Goal: Find contact information: Obtain details needed to contact an individual or organization

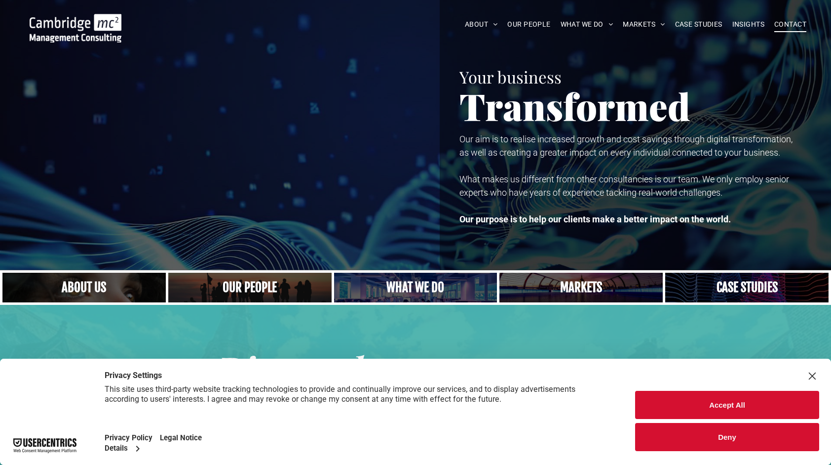
click at [781, 24] on span "CONTACT" at bounding box center [791, 24] width 32 height 15
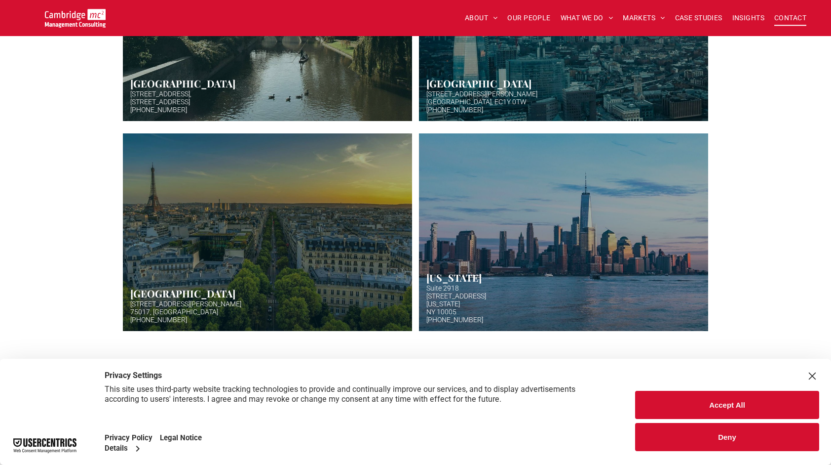
scroll to position [346, 0]
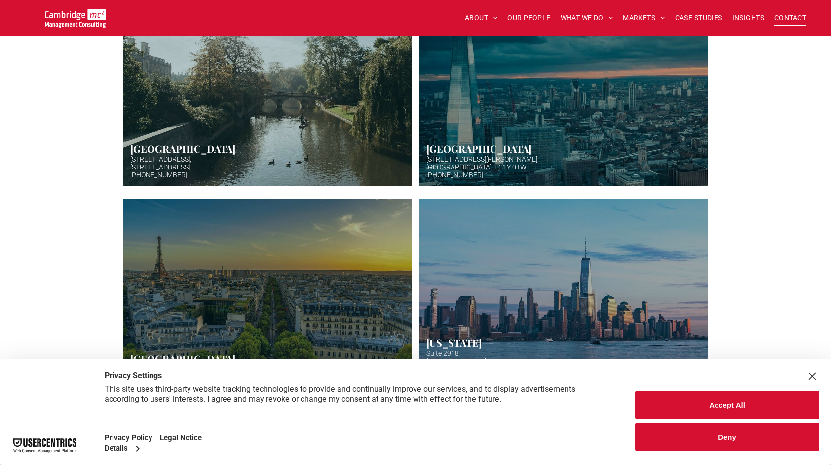
click at [452, 158] on link "Aerial photo of Tower Bridge, London. Thames snakes into distance. Hazy backgro…" at bounding box center [563, 87] width 307 height 209
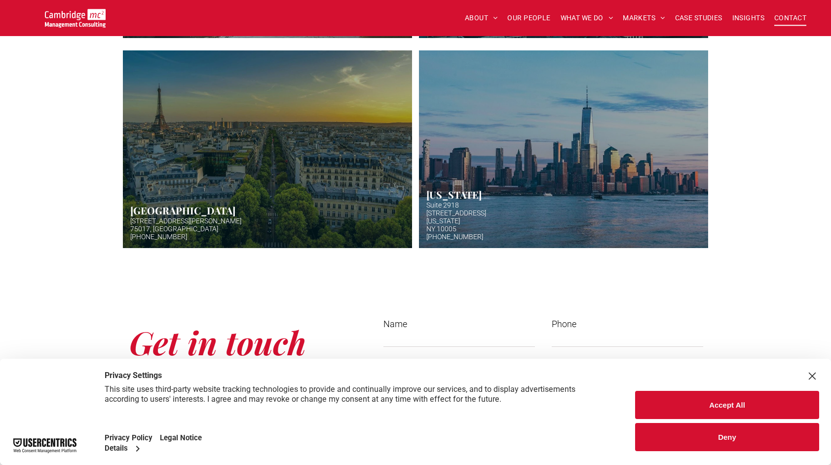
scroll to position [247, 0]
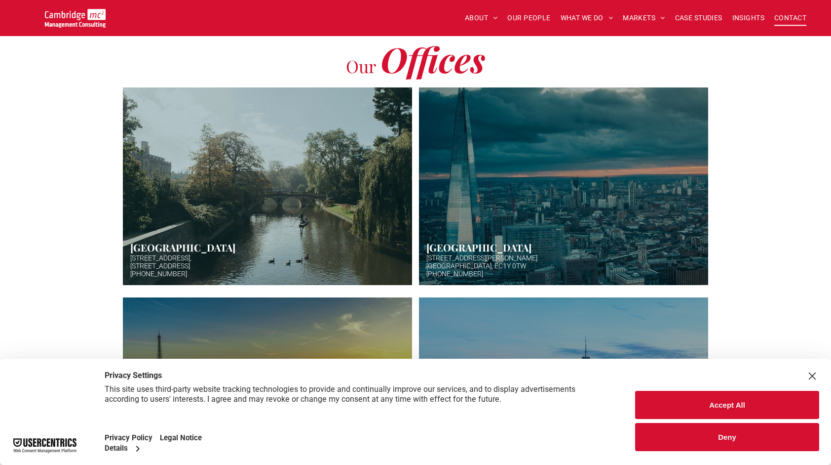
click at [457, 194] on link "Aerial photo of Tower Bridge, London. Thames snakes into distance. Hazy backgro…" at bounding box center [563, 185] width 307 height 209
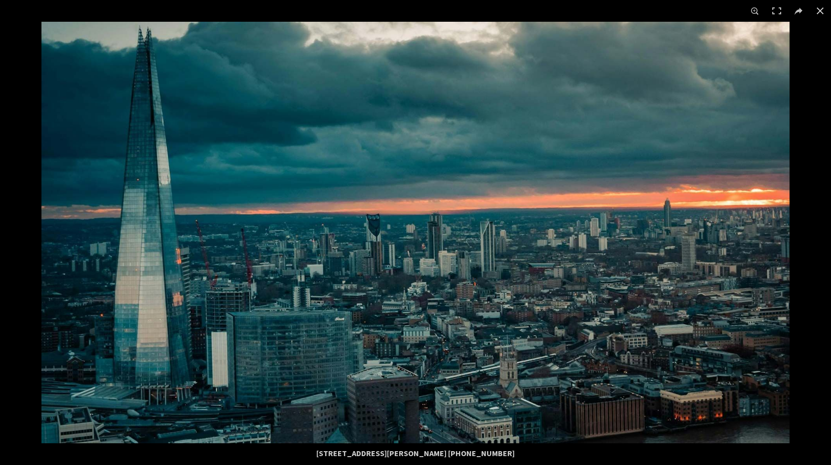
click at [452, 188] on img at bounding box center [415, 232] width 748 height 421
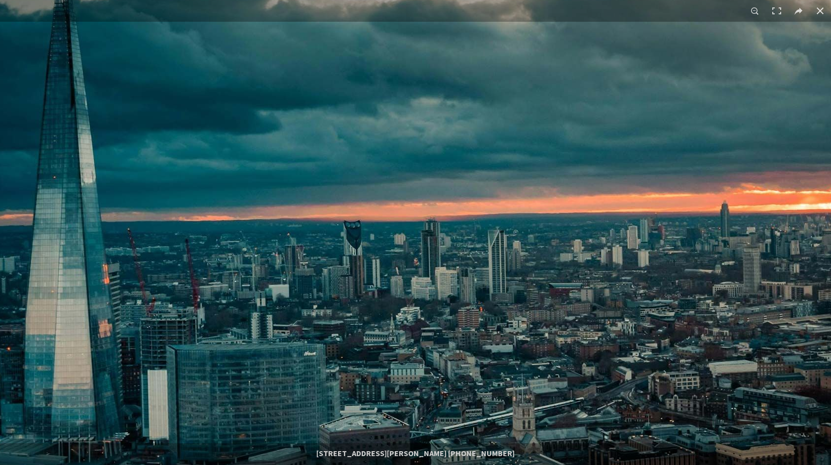
click at [459, 221] on img at bounding box center [406, 243] width 948 height 533
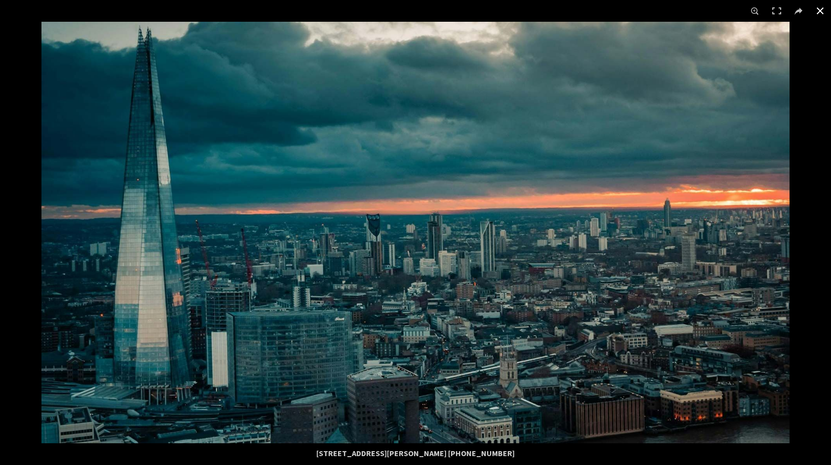
click at [817, 11] on button at bounding box center [821, 11] width 22 height 22
